Goal: Task Accomplishment & Management: Manage account settings

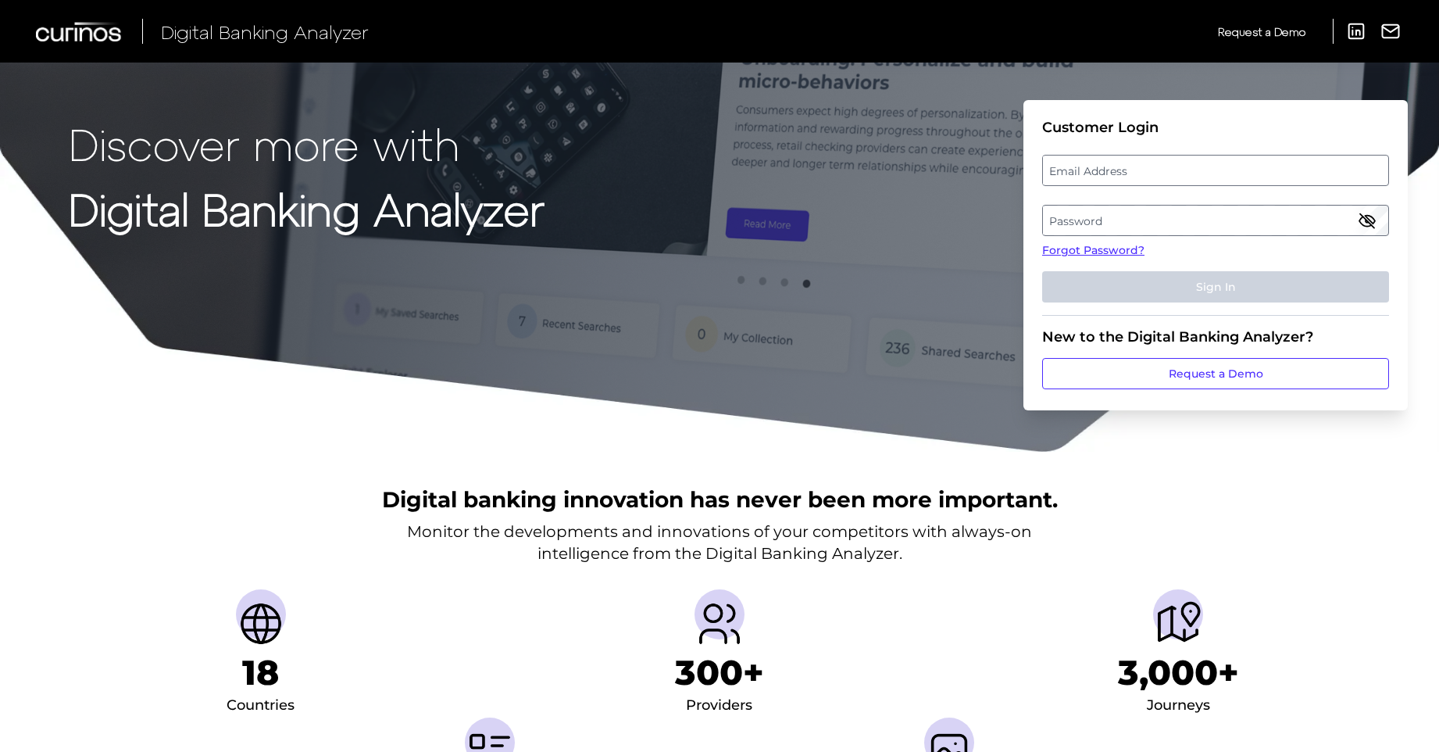
click at [1201, 152] on fieldset "Customer Login Email Address Password Forgot Password? Sign In" at bounding box center [1215, 217] width 347 height 197
click at [1196, 174] on label "Email Address" at bounding box center [1215, 170] width 345 height 28
click at [1196, 174] on input "email" at bounding box center [1215, 170] width 347 height 31
type input "[EMAIL_ADDRESS][PERSON_NAME][DOMAIN_NAME]"
click at [1196, 209] on label "Password" at bounding box center [1215, 220] width 345 height 28
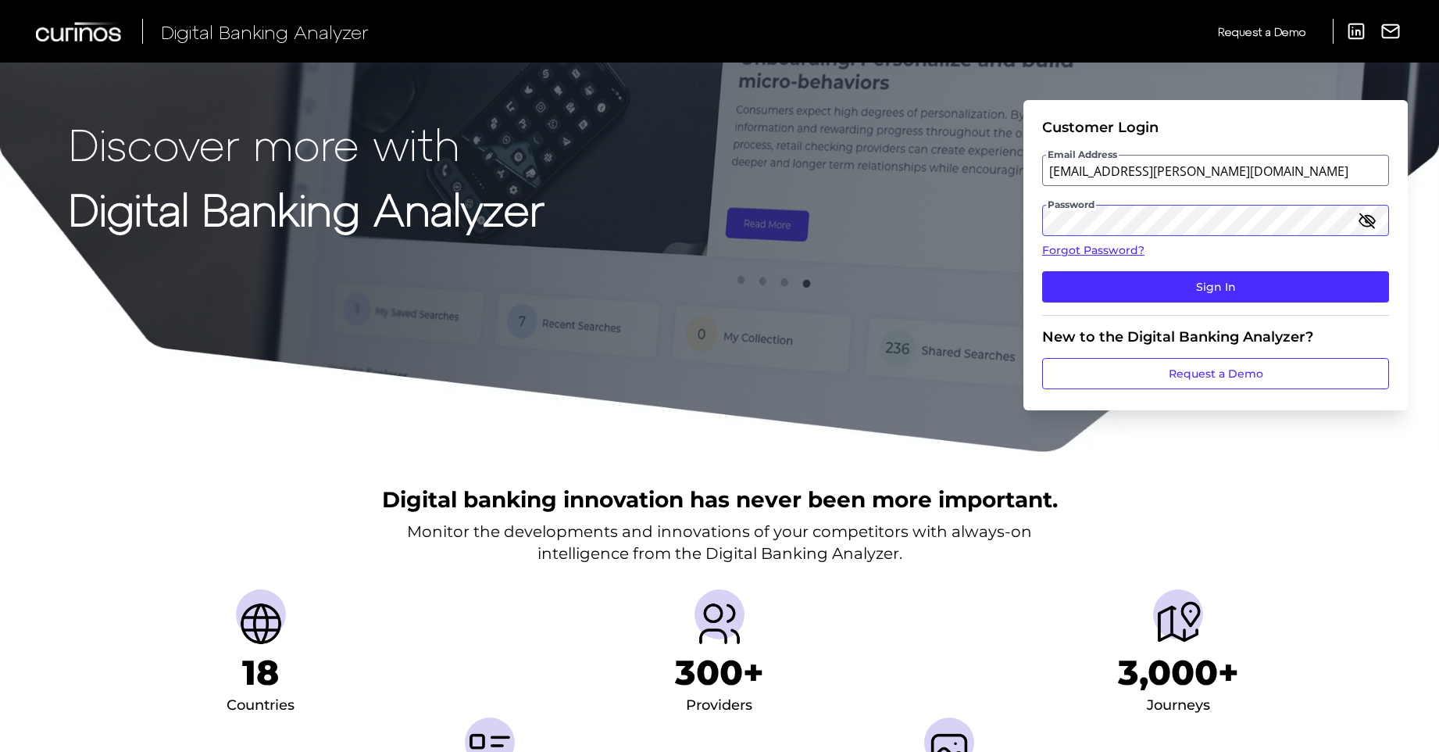
click at [1042, 271] on button "Sign In" at bounding box center [1215, 286] width 347 height 31
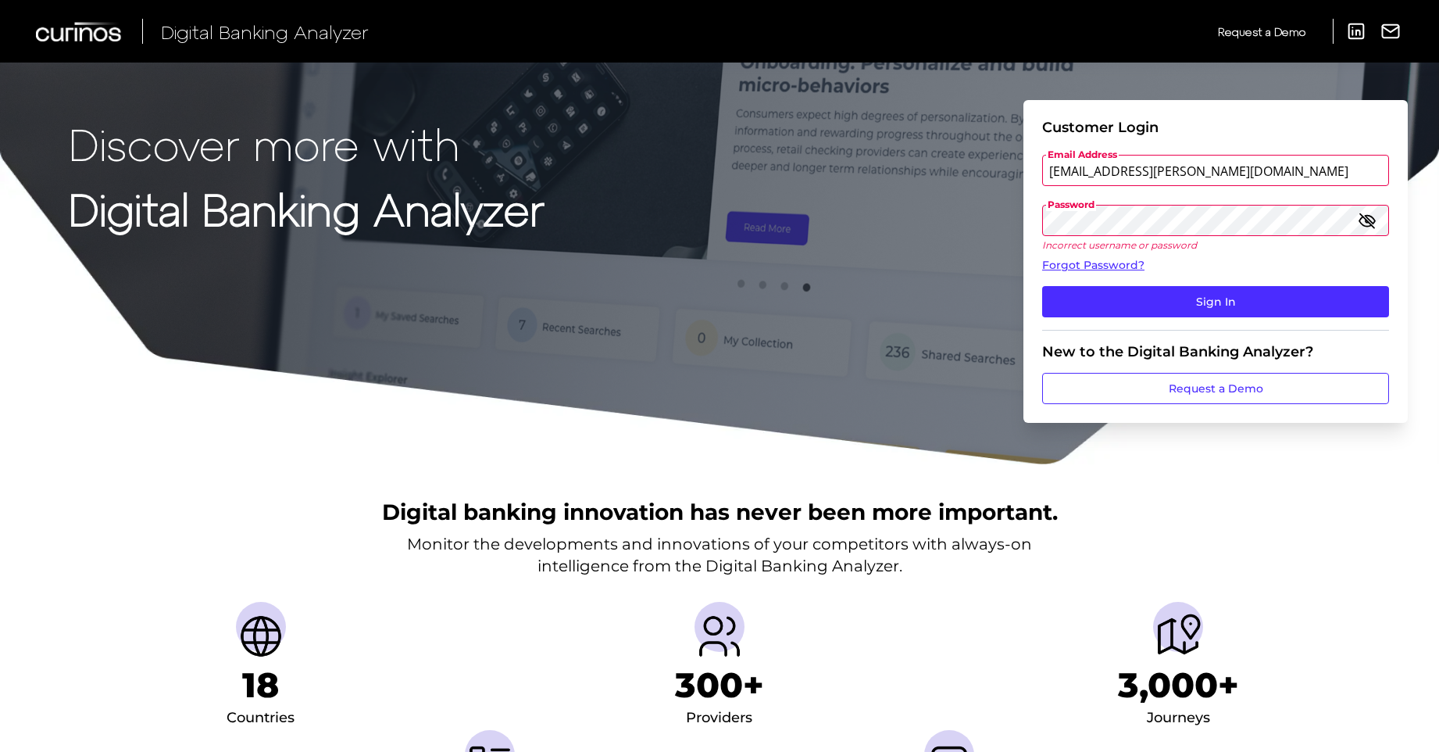
click at [1042, 286] on button "Sign In" at bounding box center [1215, 301] width 347 height 31
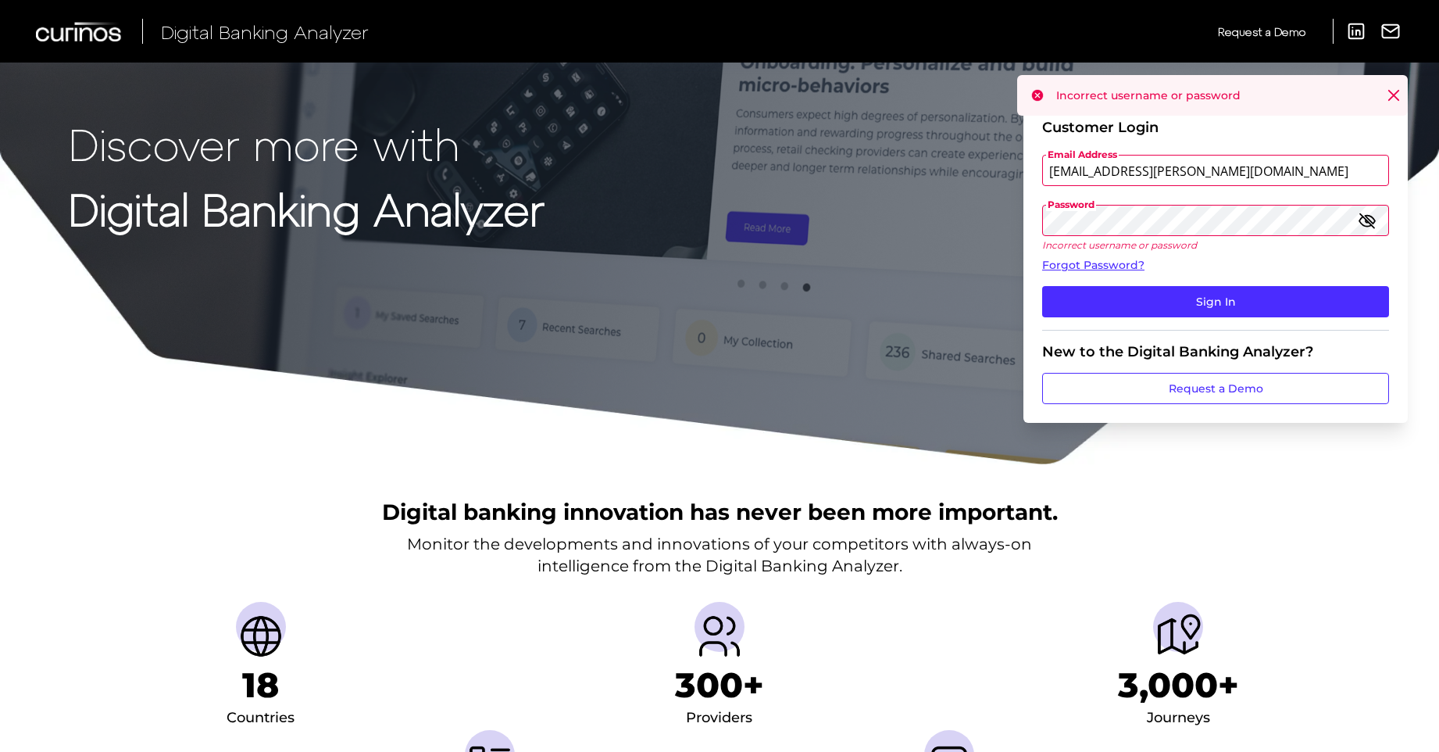
click at [1369, 216] on icon "button" at bounding box center [1367, 220] width 19 height 19
